Goal: Task Accomplishment & Management: Manage account settings

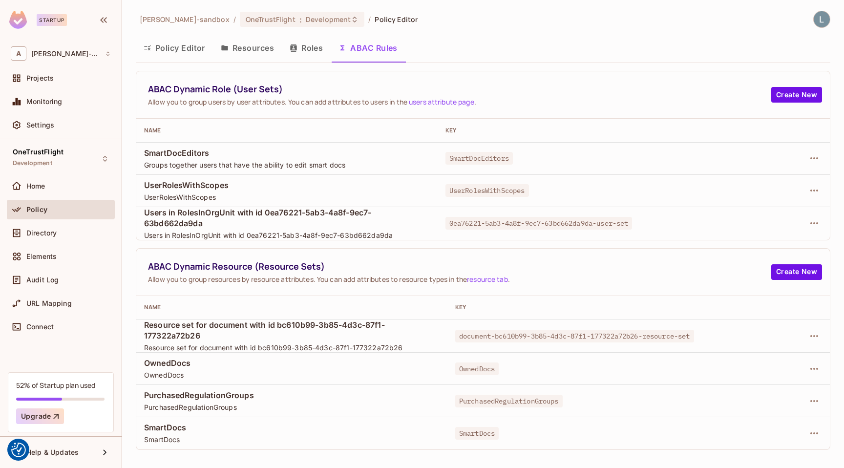
click at [824, 17] on img at bounding box center [822, 19] width 16 height 16
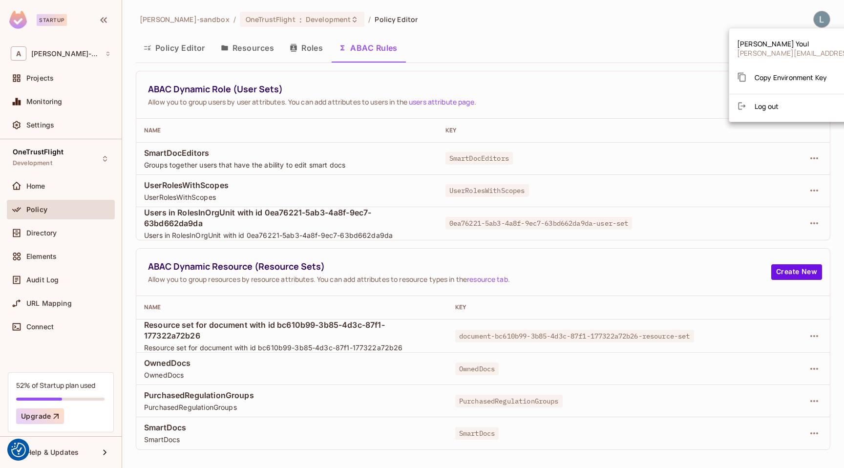
click at [41, 130] on div at bounding box center [422, 234] width 844 height 468
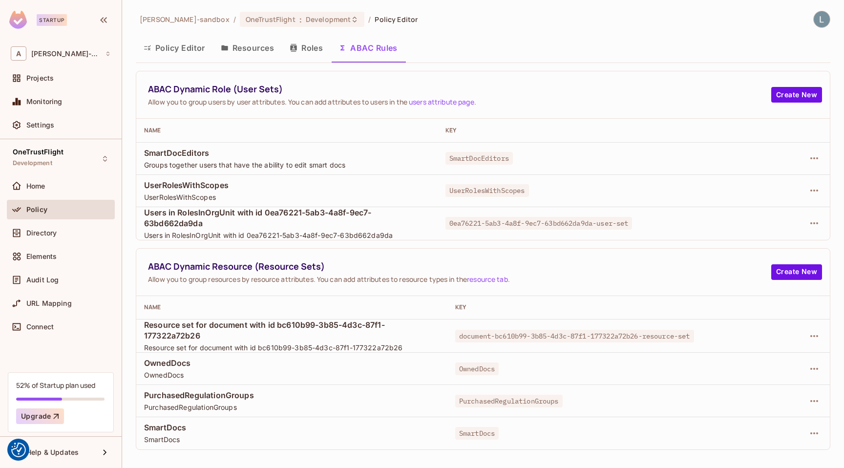
click at [49, 127] on div "[PERSON_NAME] Youl [EMAIL_ADDRESS][DOMAIN_NAME] Copy Environment Key Log out" at bounding box center [422, 234] width 844 height 468
click at [40, 121] on span "Settings" at bounding box center [40, 125] width 28 height 8
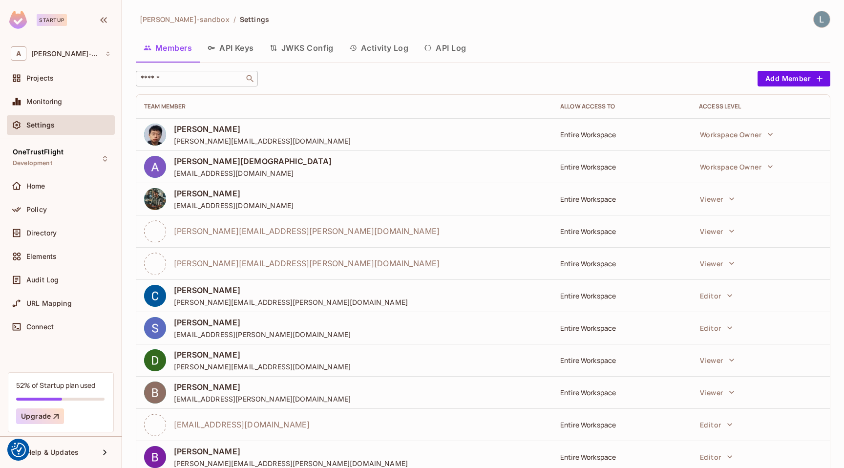
click at [208, 81] on input "text" at bounding box center [190, 79] width 103 height 10
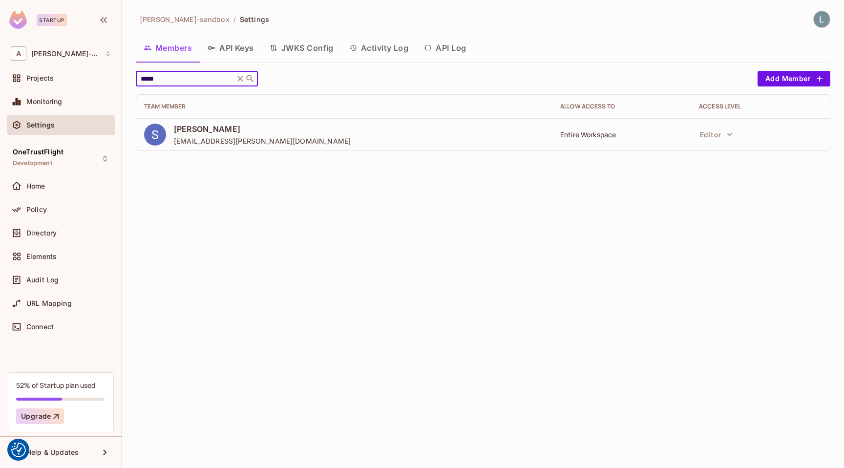
type input "*****"
click at [241, 81] on icon at bounding box center [240, 79] width 10 height 10
